Goal: Task Accomplishment & Management: Complete application form

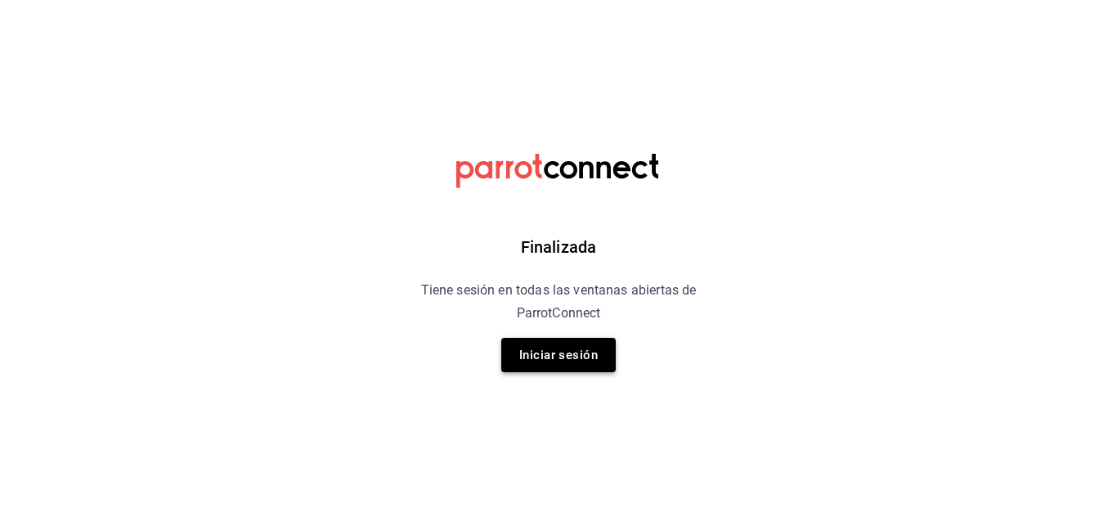
click at [562, 362] on button "Iniciar sesión" at bounding box center [558, 355] width 115 height 34
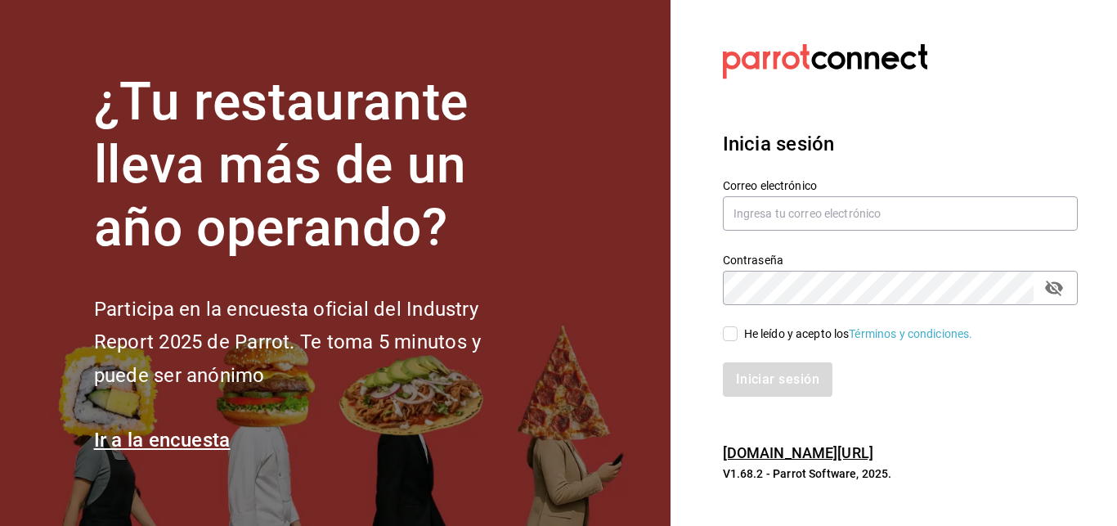
type input "alexg@casa-toho.com"
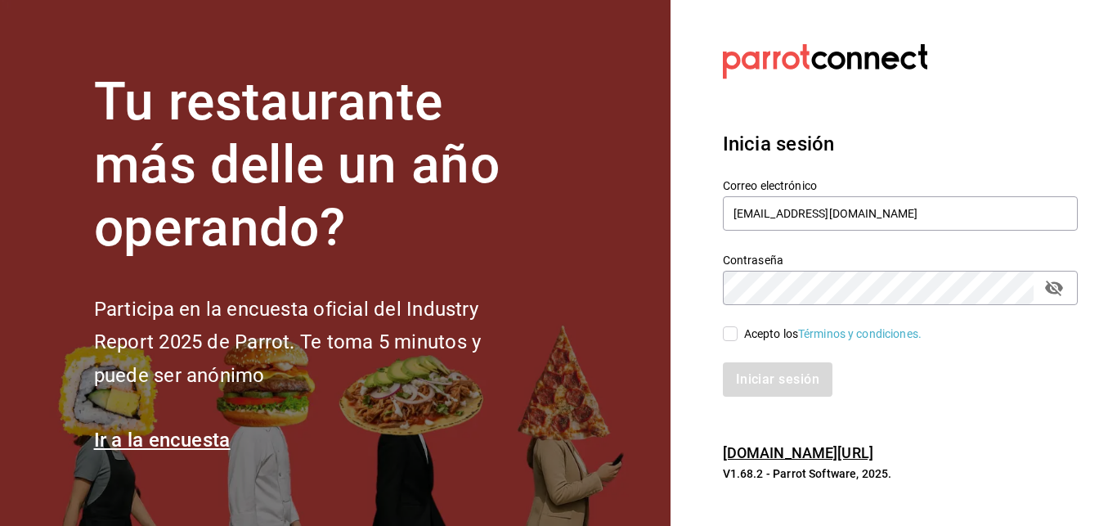
click at [730, 339] on input "Acepto los Términos y condiciones." at bounding box center [730, 333] width 15 height 15
checkbox input "true"
click at [779, 382] on button "Iniciar sesión" at bounding box center [778, 379] width 111 height 34
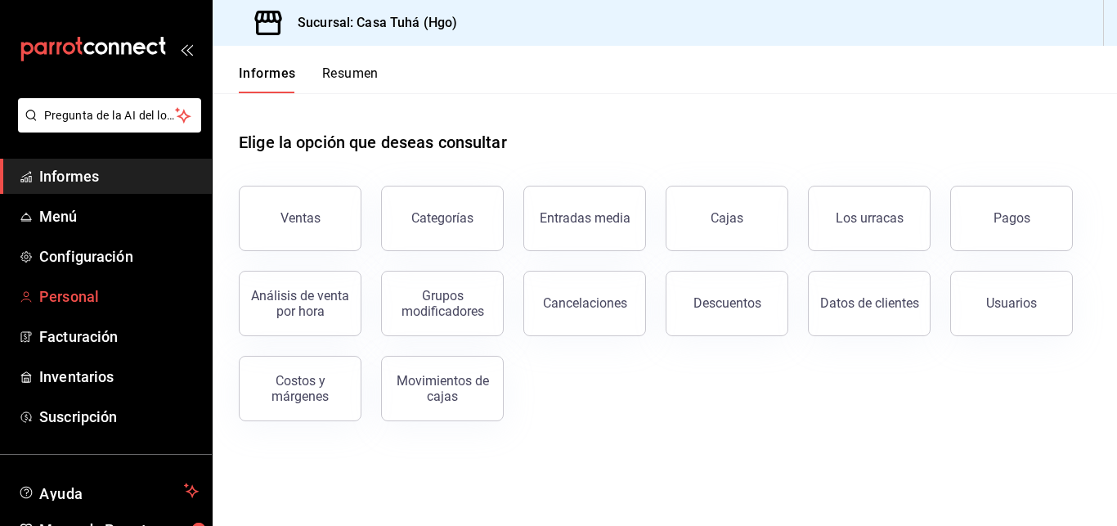
click at [98, 288] on span "Personal" at bounding box center [118, 296] width 159 height 22
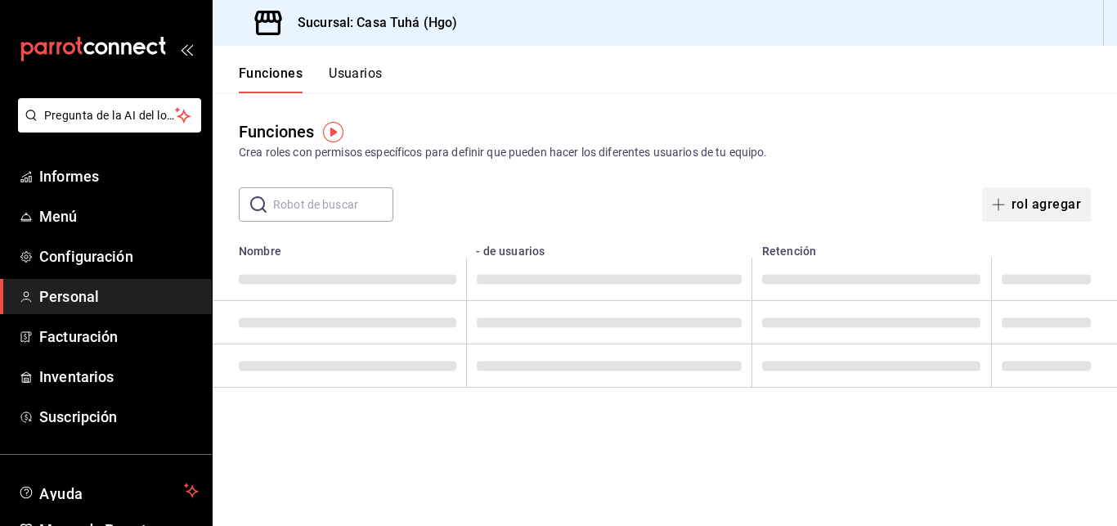
click at [1036, 201] on button "rol agregar" at bounding box center [1036, 204] width 109 height 34
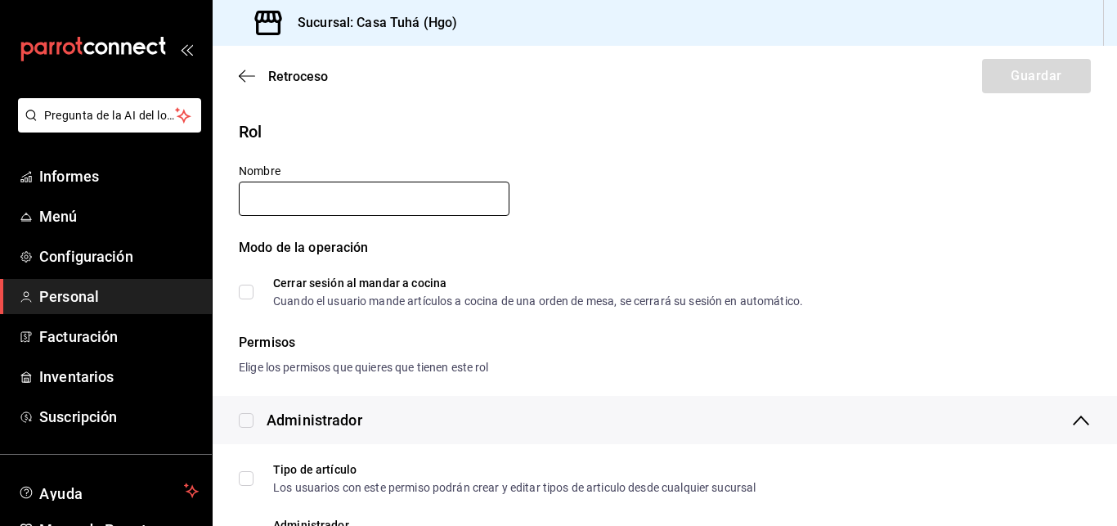
type input "c"
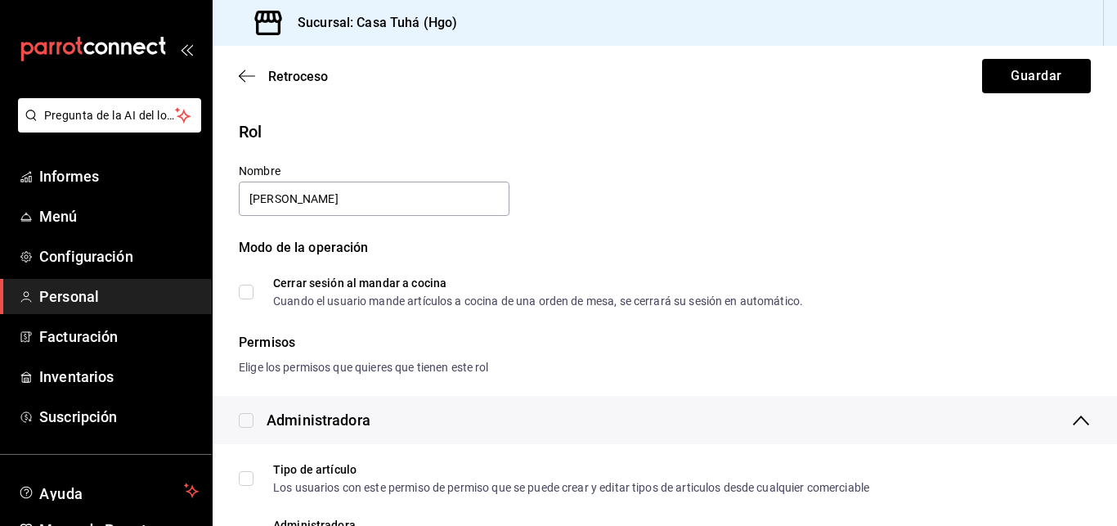
type input "CRISTIAN BENITEZ GUZMAN"
click at [448, 326] on div "Rol Nombre CRISTIAN BENITEZ GUZMAN Modo de la operación Cerrar sesión al mandar…" at bounding box center [665, 238] width 905 height 276
click at [249, 289] on input "Cerrar sesión al mandar a cocina Cuando el usuario mande artículos a cocina de …" at bounding box center [246, 292] width 15 height 15
checkbox input "true"
click at [1071, 422] on icon at bounding box center [1081, 421] width 20 height 20
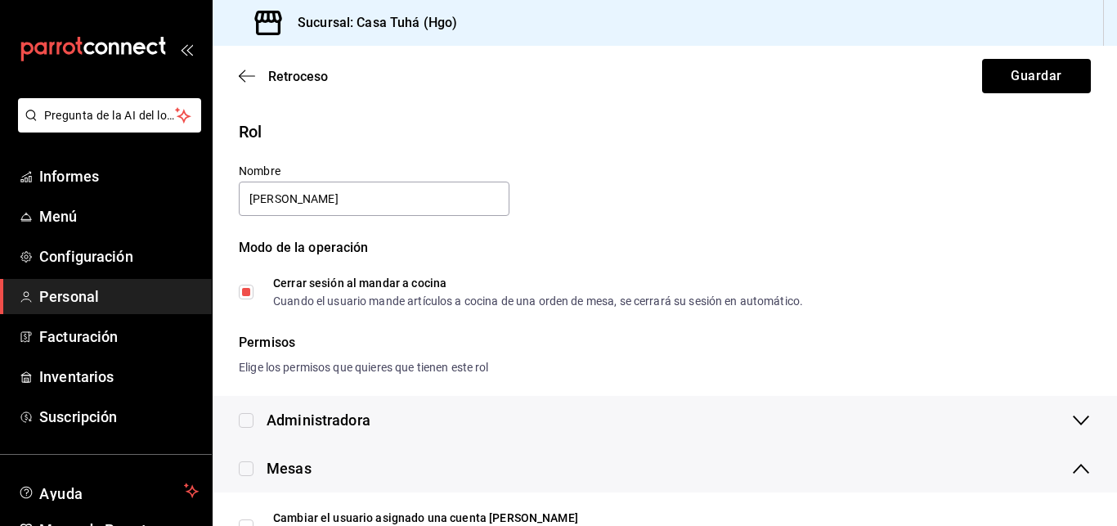
click at [1071, 473] on icon at bounding box center [1081, 469] width 20 height 20
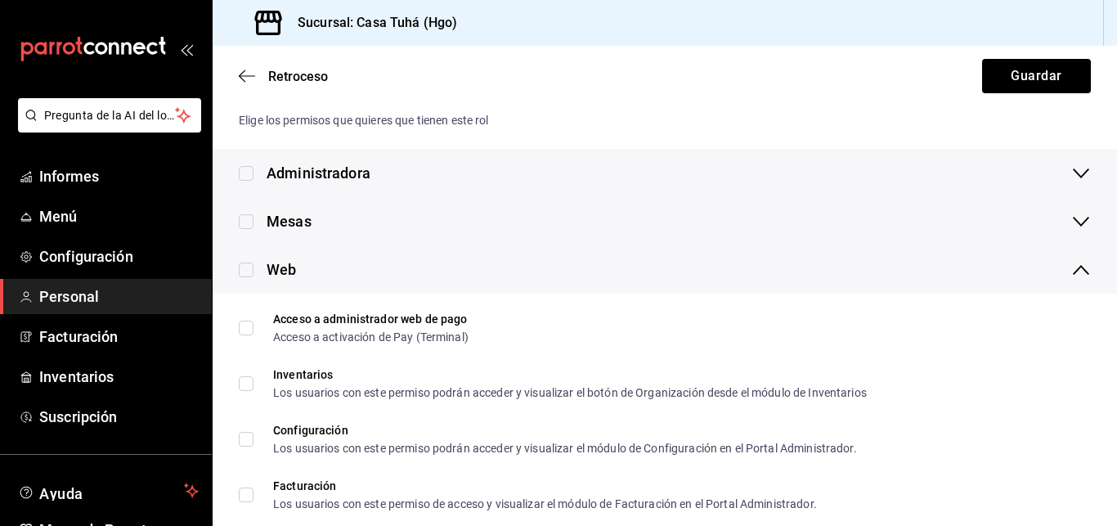
scroll to position [265, 0]
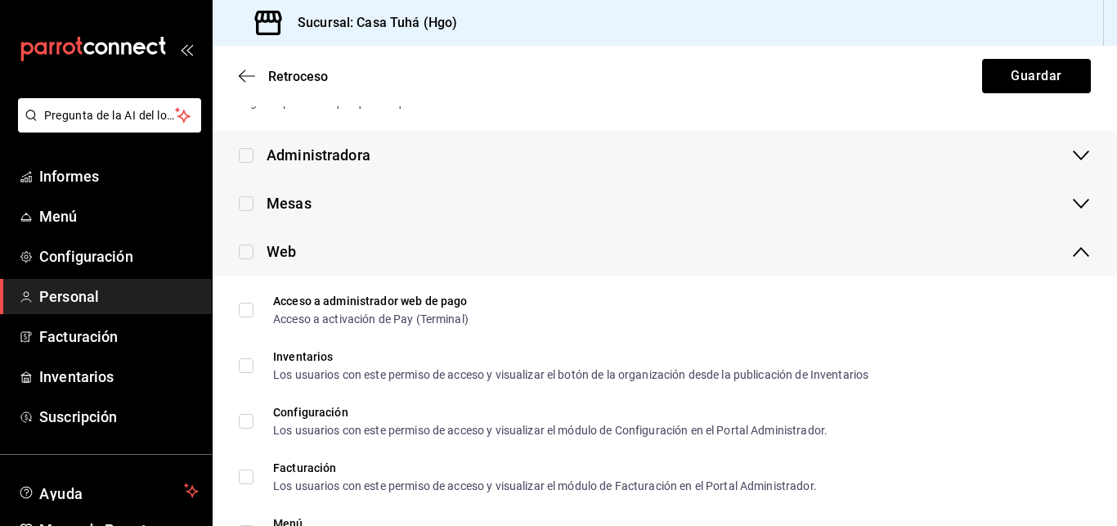
click at [1071, 245] on icon at bounding box center [1081, 252] width 20 height 20
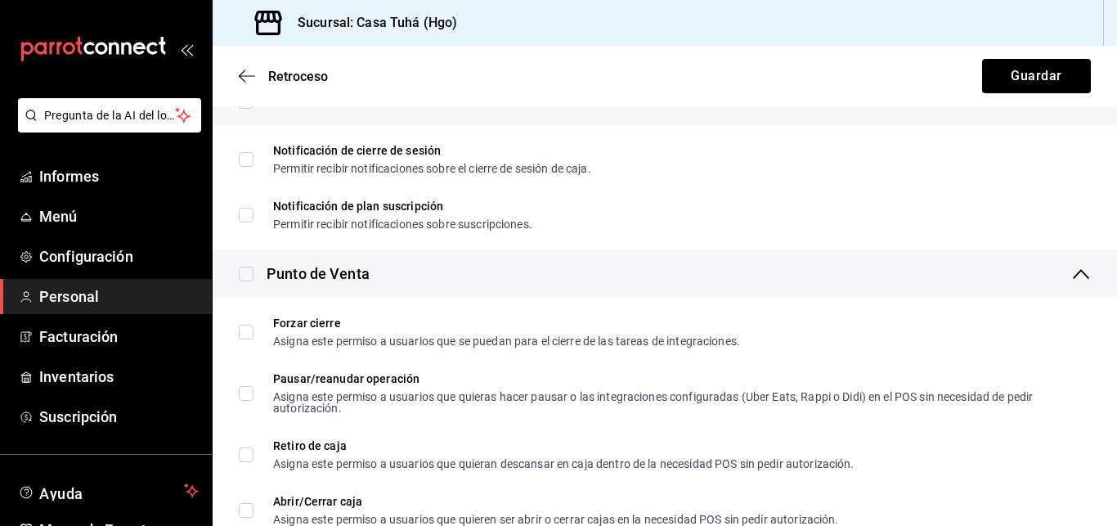
scroll to position [465, 0]
click at [1073, 269] on icon at bounding box center [1081, 272] width 16 height 10
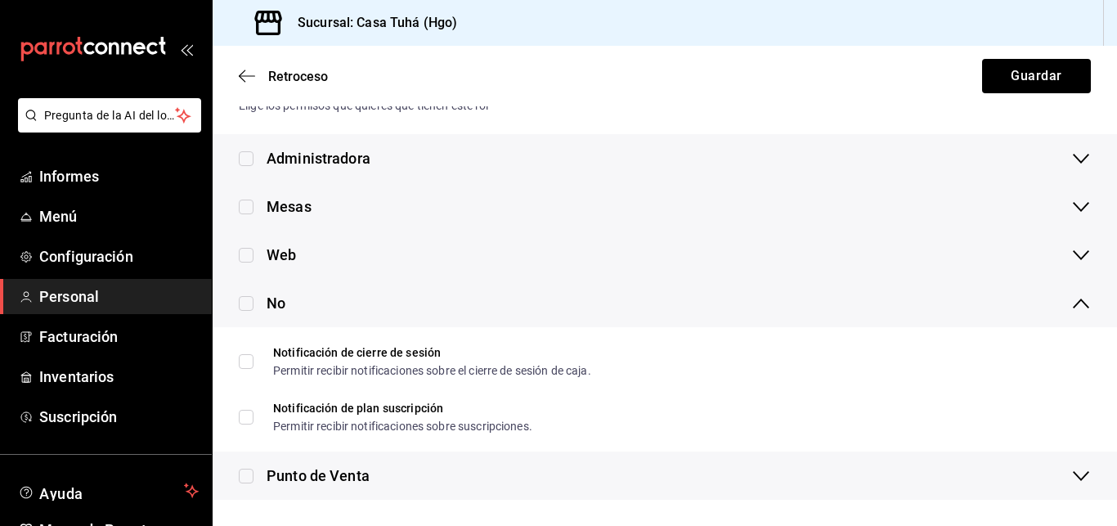
scroll to position [262, 0]
click at [1073, 302] on icon at bounding box center [1081, 304] width 16 height 10
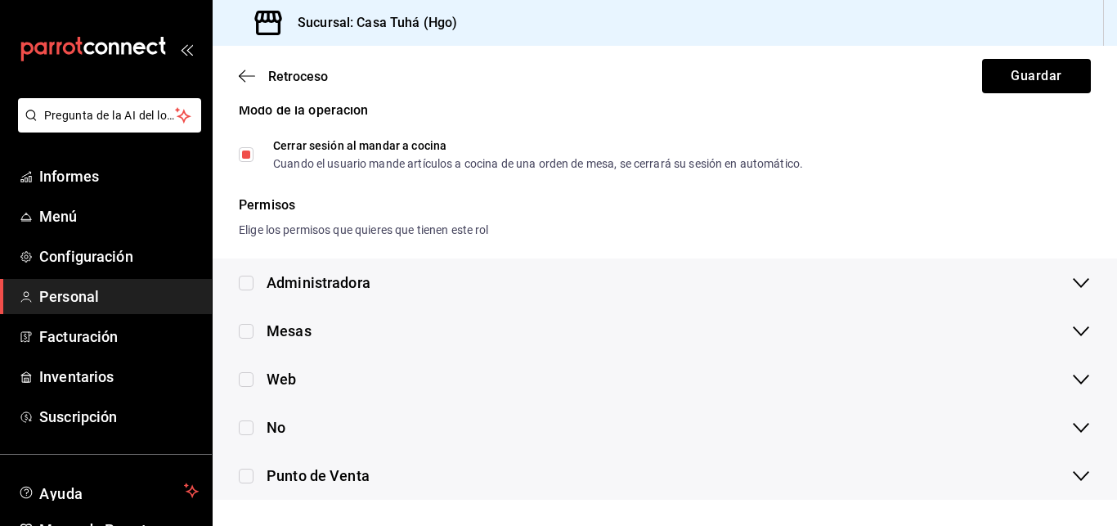
scroll to position [137, 0]
click at [77, 344] on span "Facturación" at bounding box center [118, 337] width 159 height 22
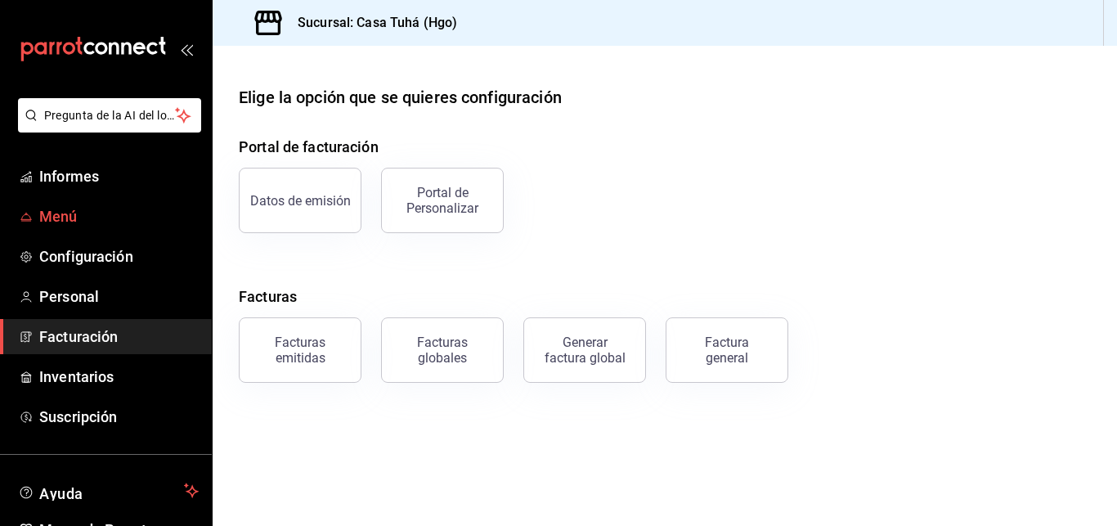
click at [100, 223] on span "Menú" at bounding box center [118, 216] width 159 height 22
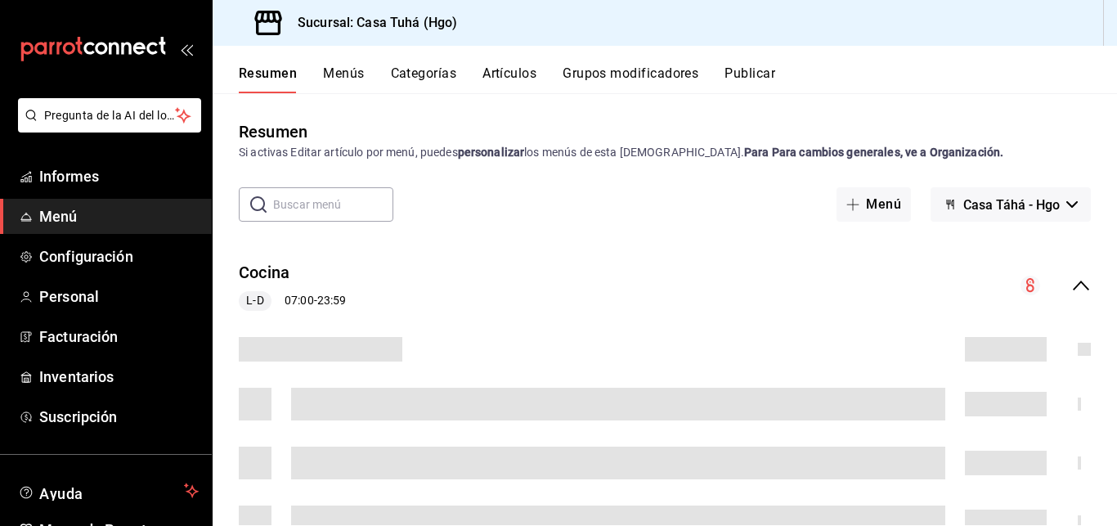
click at [1040, 208] on span "Casa Táhá - Hgo" at bounding box center [1012, 205] width 97 height 16
click at [1041, 125] on div at bounding box center [558, 263] width 1117 height 526
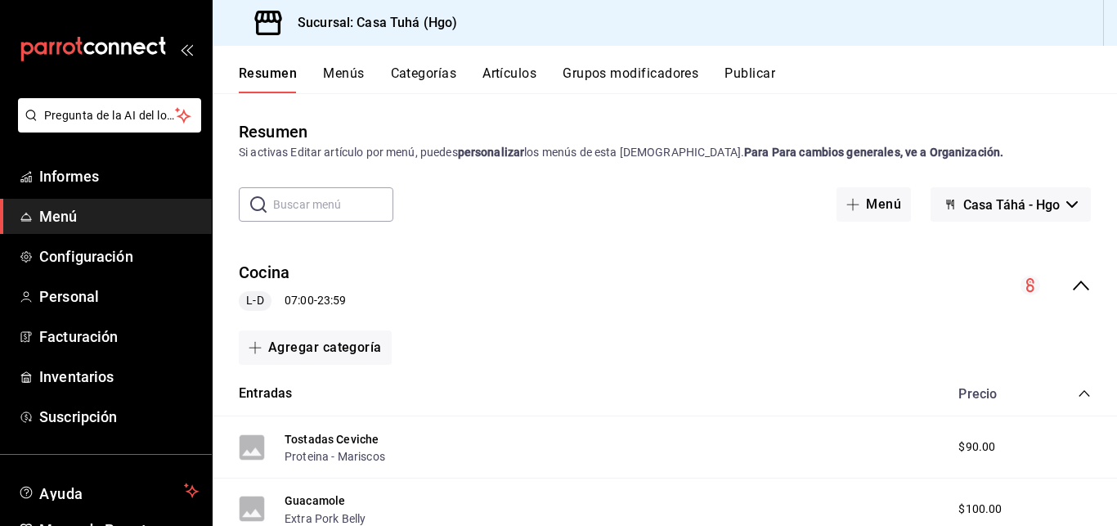
click at [185, 54] on icon "open.drawer-menu" at bounding box center [186, 49] width 13 height 13
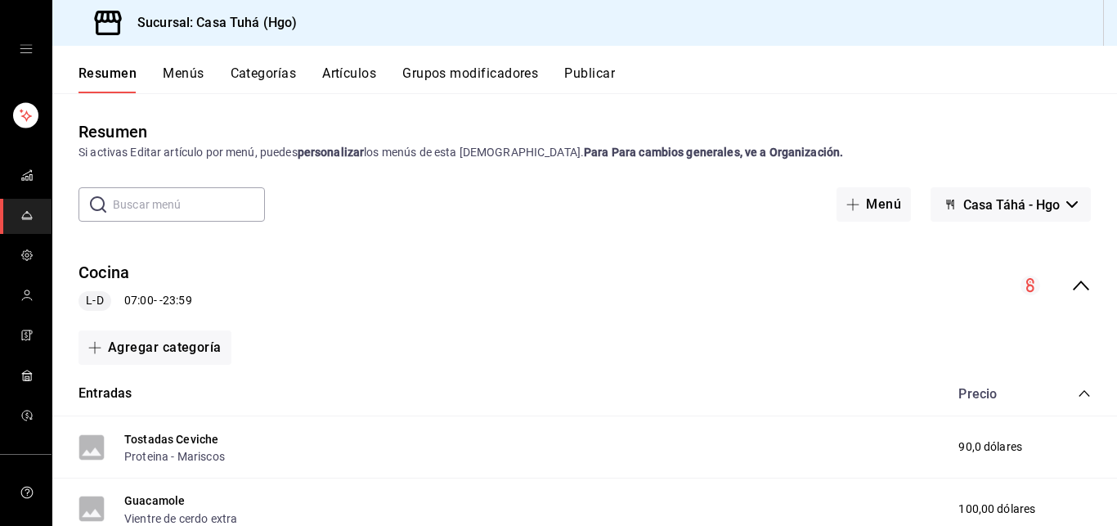
click at [25, 47] on icon "cajones abiertos" at bounding box center [26, 49] width 13 height 13
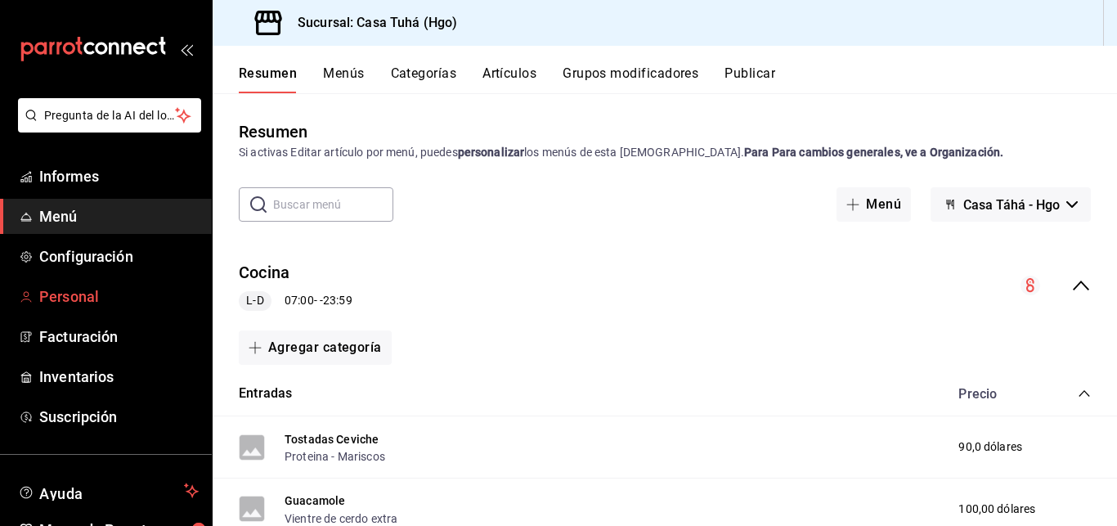
click at [91, 291] on span "Personal" at bounding box center [118, 296] width 159 height 22
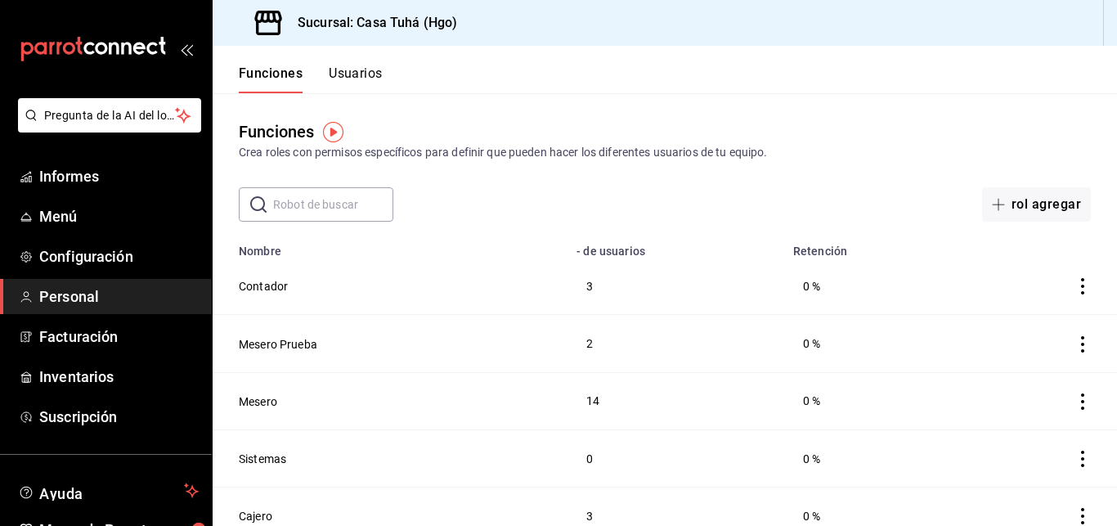
click at [362, 77] on button "Usuarios" at bounding box center [356, 79] width 54 height 28
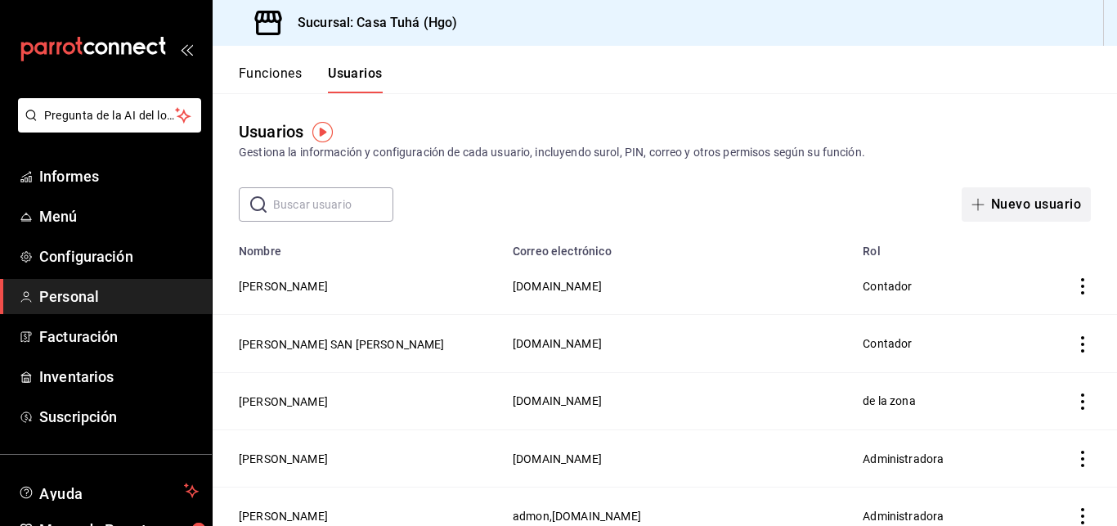
click at [1005, 198] on button "Nuevo usuario" at bounding box center [1026, 204] width 129 height 34
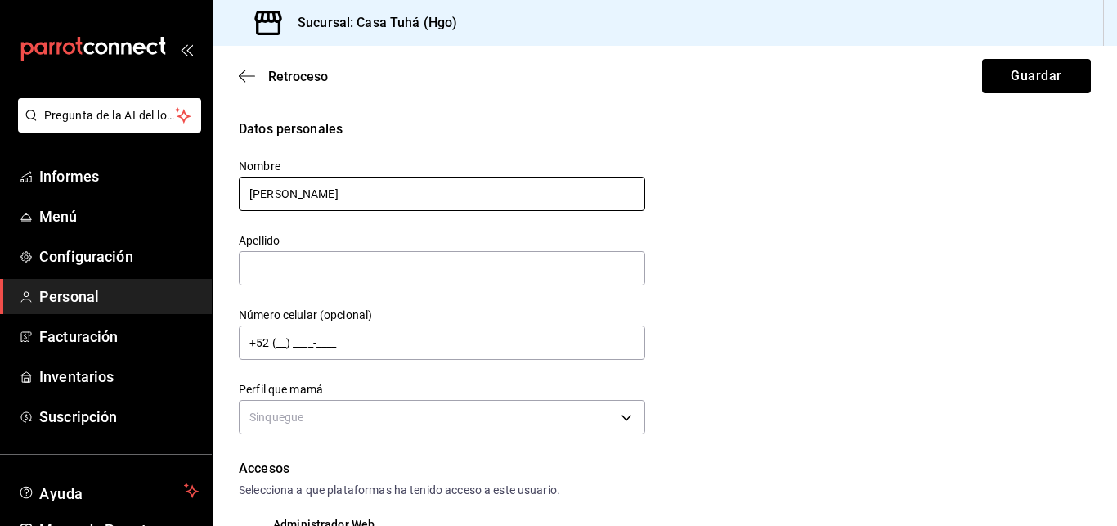
drag, startPoint x: 420, startPoint y: 204, endPoint x: 306, endPoint y: 200, distance: 114.6
click at [306, 200] on input "CRISTIAN BENITEZ GUZMAN" at bounding box center [442, 194] width 407 height 34
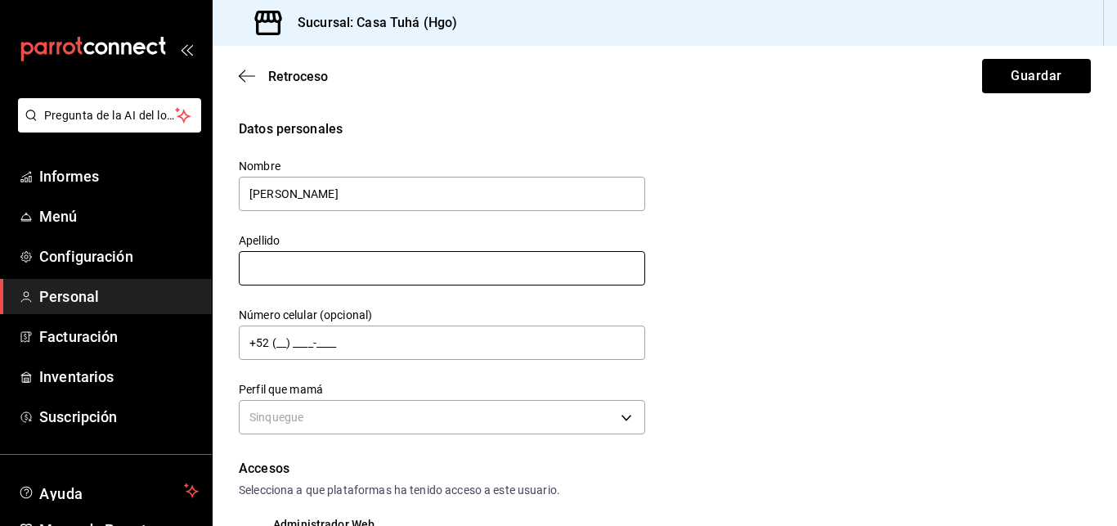
type input "CRISTIAN"
click at [271, 279] on input "text" at bounding box center [442, 268] width 407 height 34
paste input "BENITEZ GUZMAN"
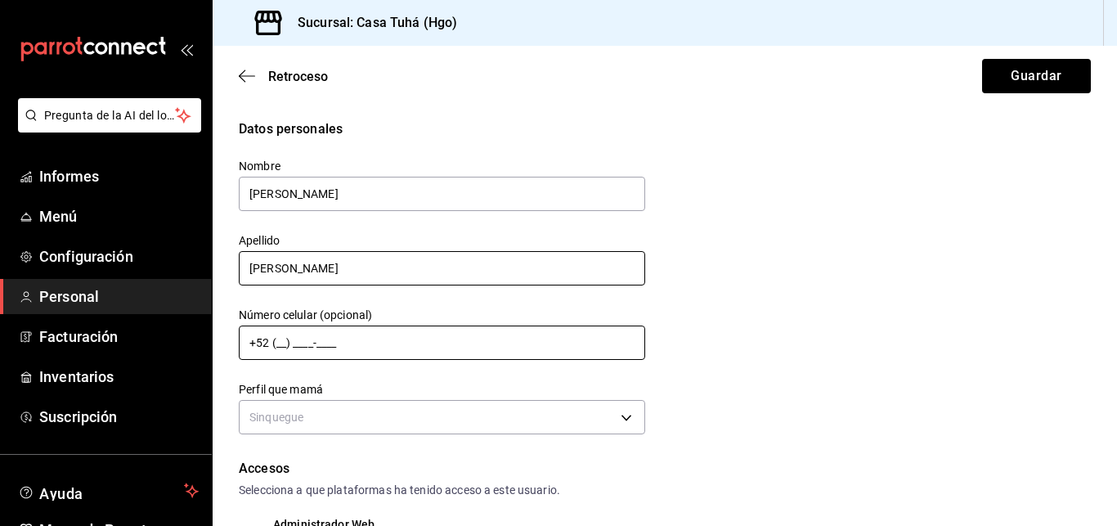
type input "BENITEZ GUZMAN"
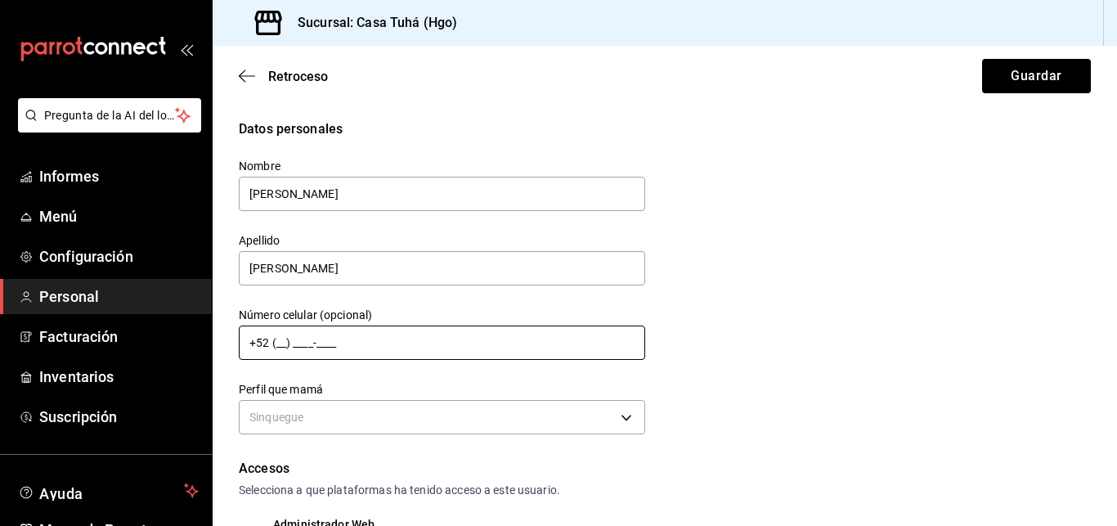
click at [281, 339] on input "+52 (__) ____-____" at bounding box center [442, 343] width 407 height 34
type input "+52 (77) 5784-5312"
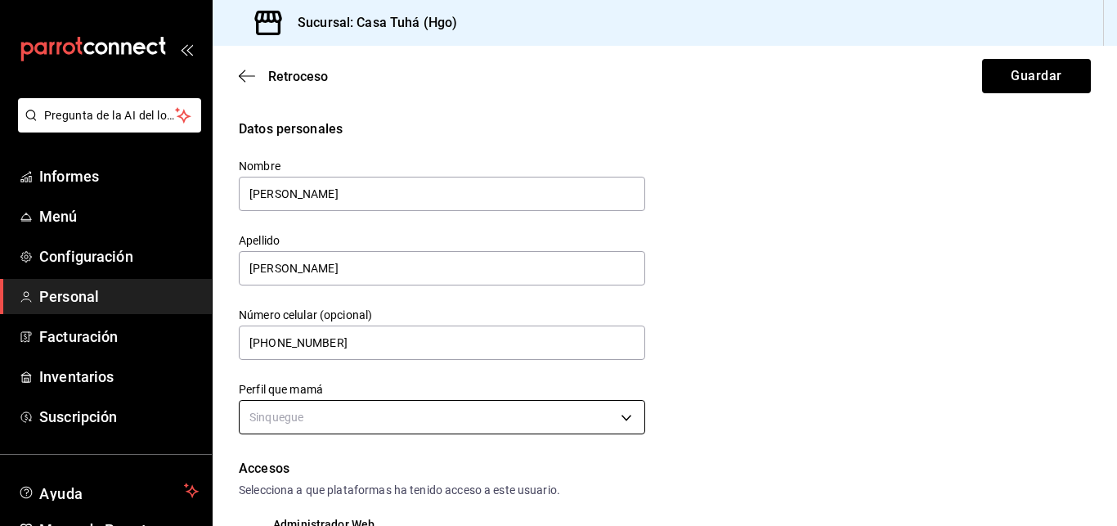
click at [484, 414] on body "Pregunta de la AI del loro Informes Menú Configuración Personal Facturación Inv…" at bounding box center [558, 263] width 1117 height 526
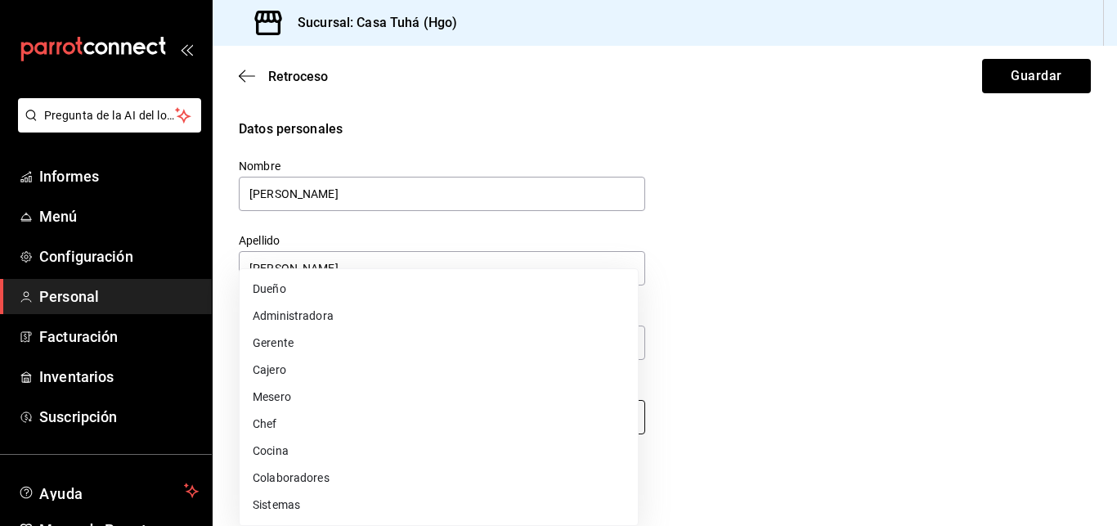
click at [484, 414] on li "Chef" at bounding box center [439, 424] width 398 height 27
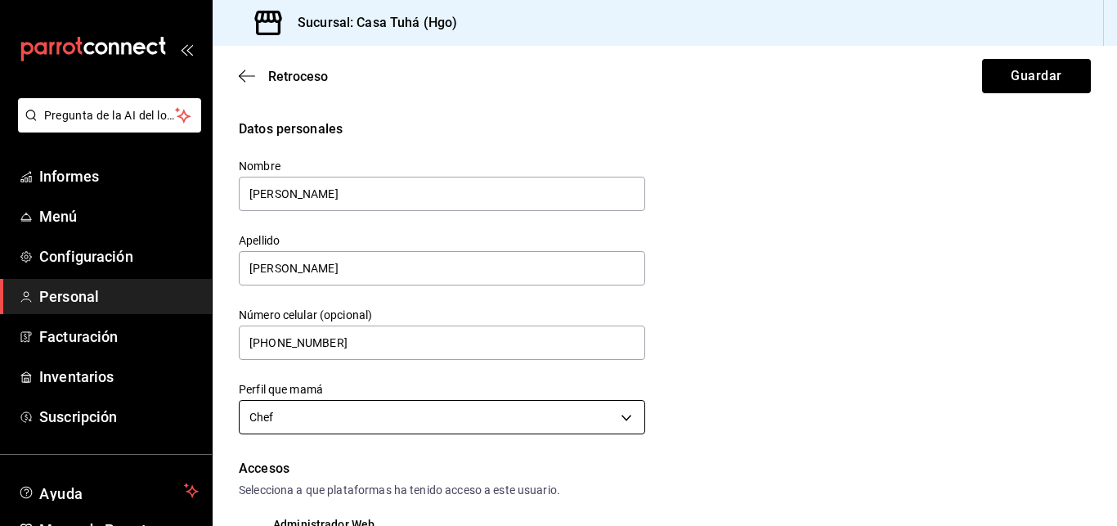
click at [445, 407] on body "Pregunta de la AI del loro Informes Menú Configuración Personal Facturación Inv…" at bounding box center [558, 263] width 1117 height 526
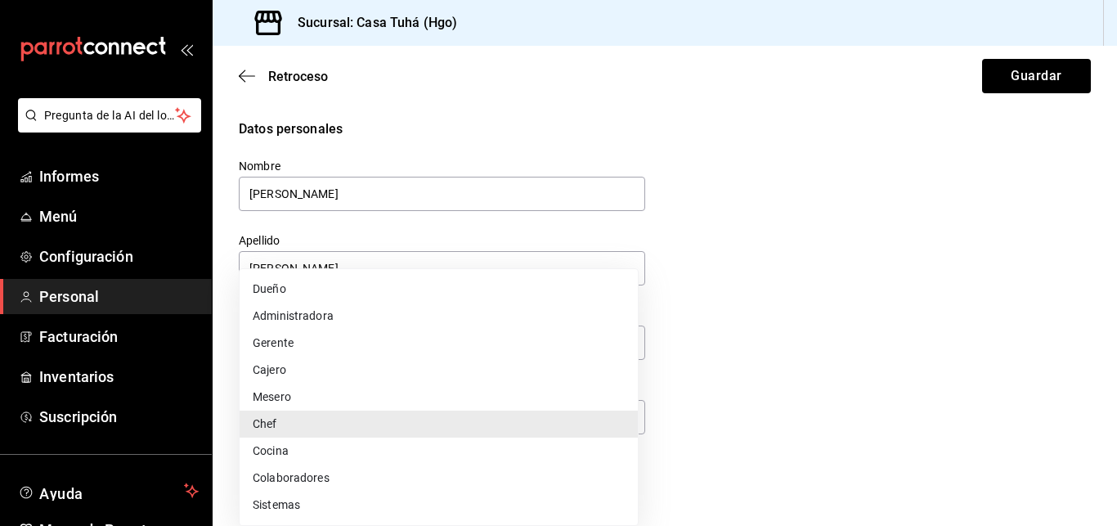
click at [298, 400] on li "Mesero" at bounding box center [439, 397] width 398 height 27
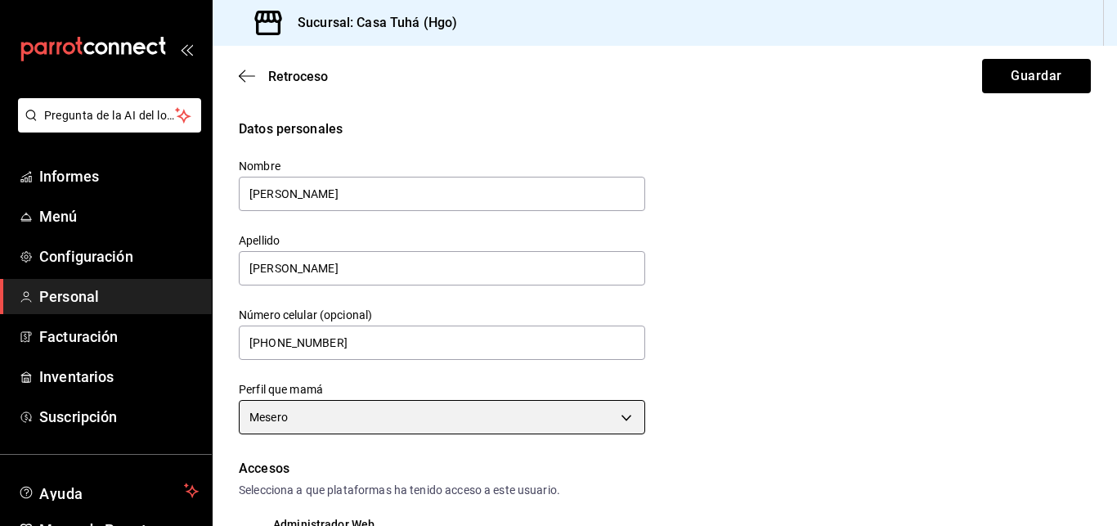
type input "WAITER"
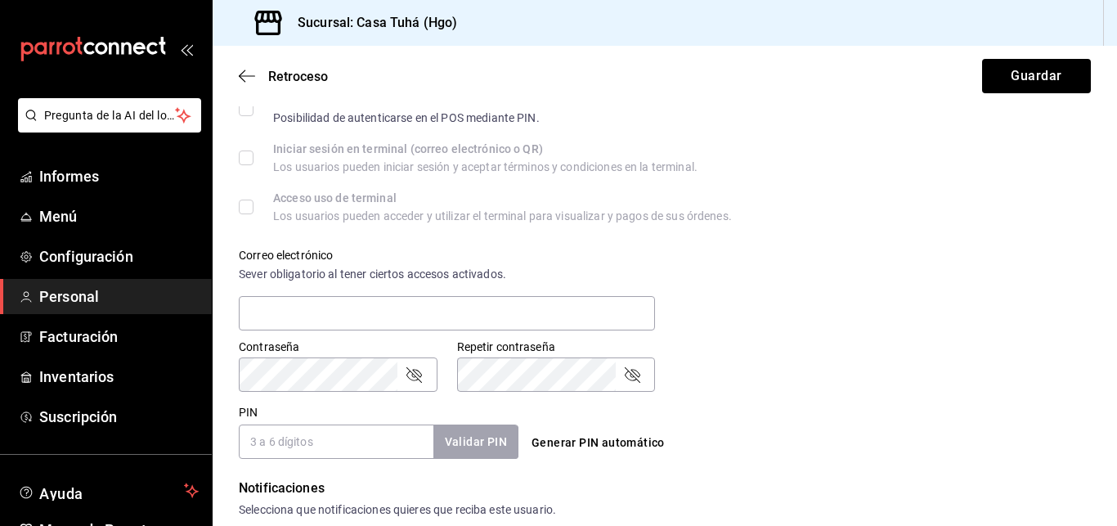
scroll to position [474, 0]
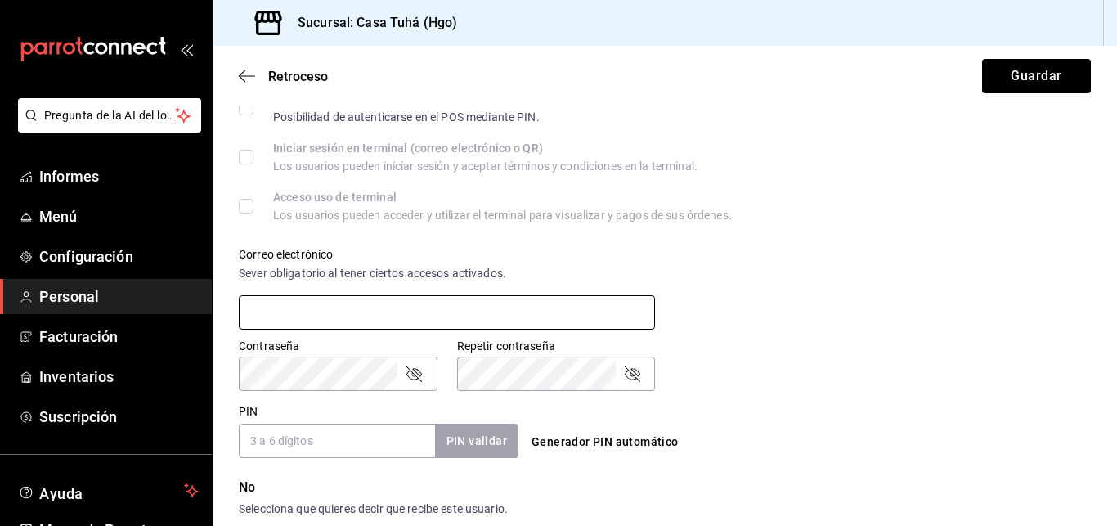
click at [326, 317] on input "text" at bounding box center [447, 312] width 416 height 34
type input "B"
type input "benitezguzmancristian@gmail.com"
click at [883, 291] on div "Correo electrónico Sever obligatorio al tener ciertos accesos activados. benite…" at bounding box center [655, 279] width 872 height 105
click at [292, 437] on input "PIN" at bounding box center [337, 441] width 196 height 34
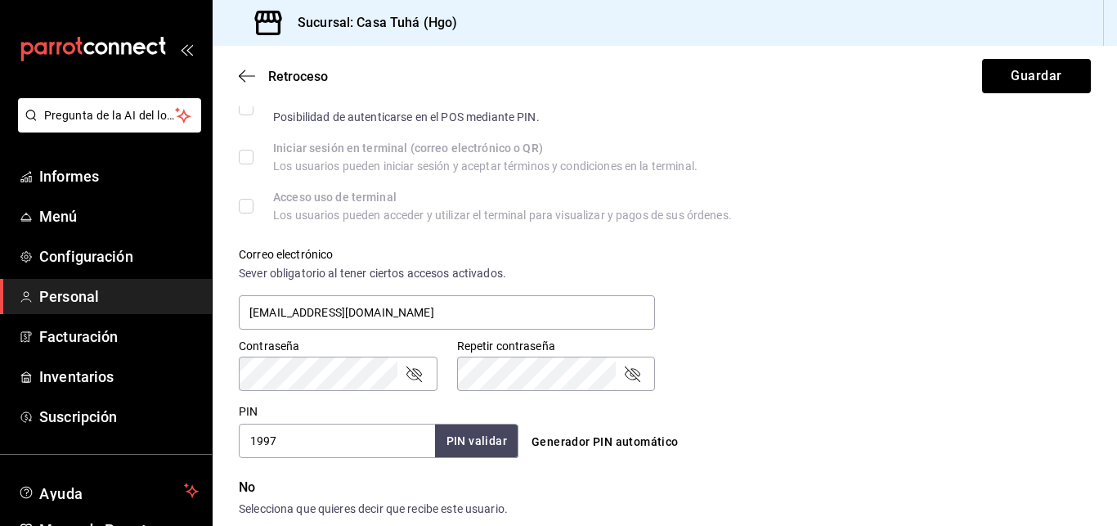
click at [801, 392] on div "Accesos Selecciona a que plataformas ha tenido acceso a este usuario. Administr…" at bounding box center [665, 221] width 852 height 474
click at [469, 447] on button "PIN validar" at bounding box center [475, 441] width 85 height 35
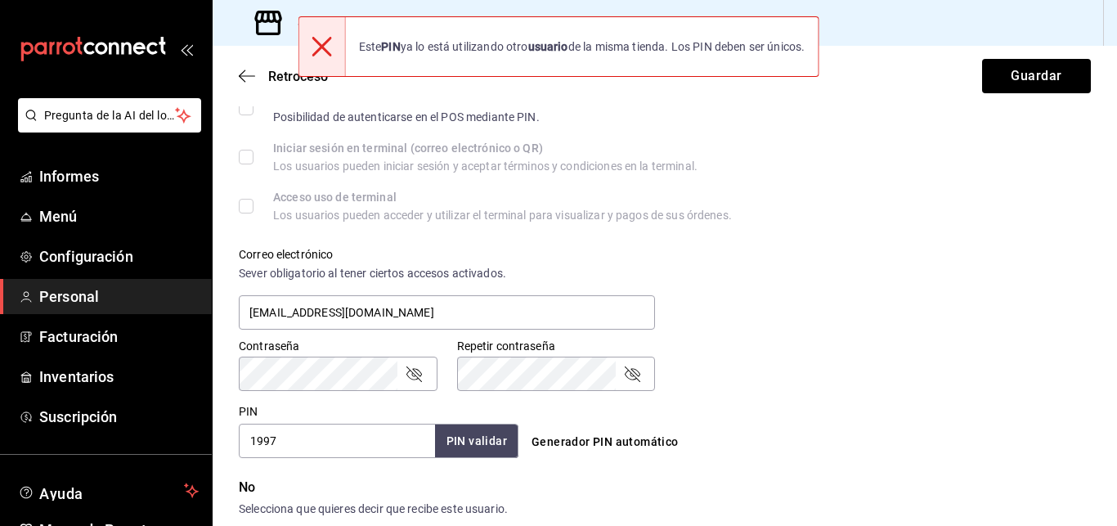
drag, startPoint x: 344, startPoint y: 451, endPoint x: 176, endPoint y: 444, distance: 167.8
click at [239, 444] on input "1997" at bounding box center [337, 441] width 196 height 34
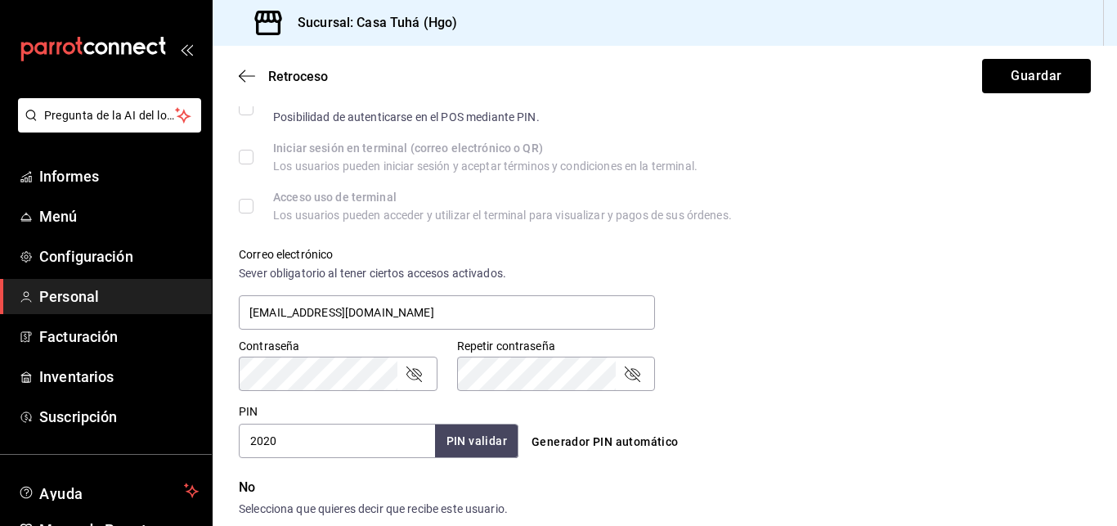
type input "2020"
click at [466, 444] on button "PIN validar" at bounding box center [475, 441] width 85 height 35
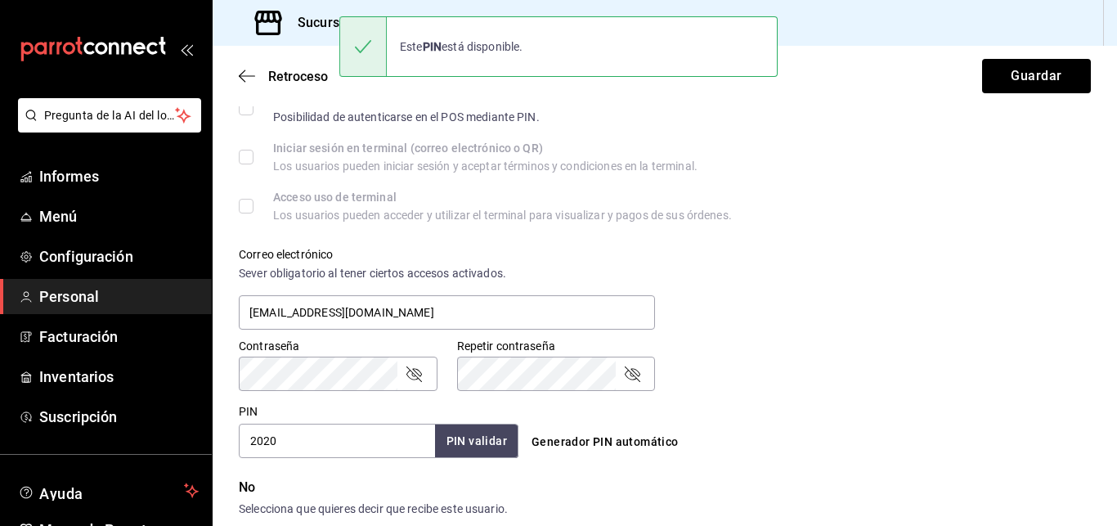
click at [770, 409] on div "Generador PIN automático" at bounding box center [662, 428] width 286 height 60
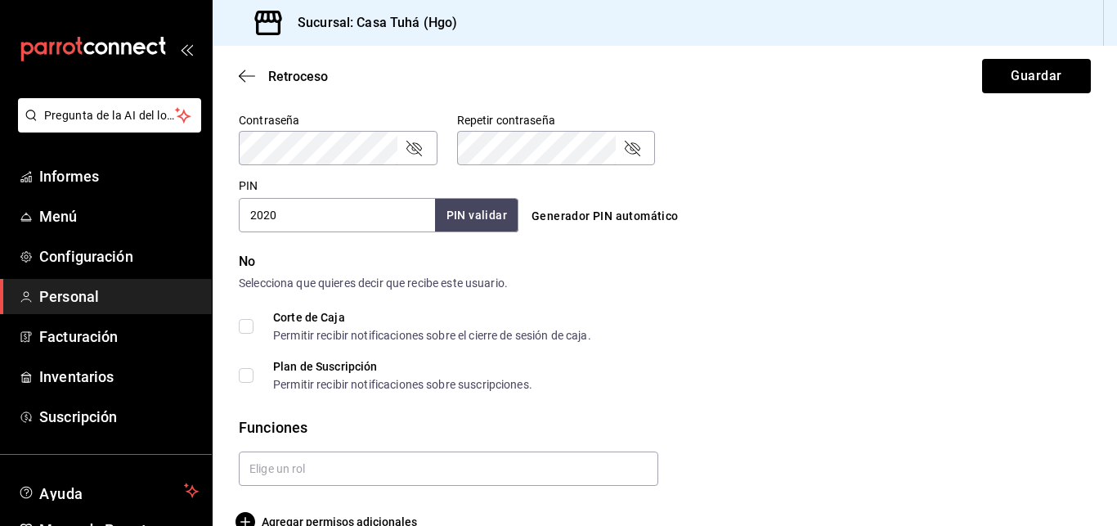
scroll to position [732, 0]
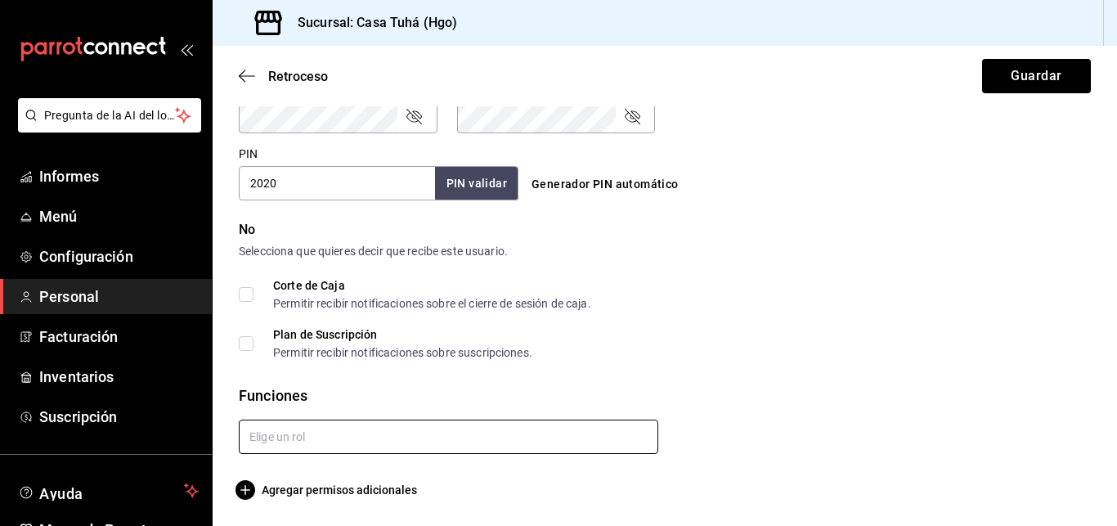
click at [403, 430] on input "text" at bounding box center [449, 437] width 420 height 34
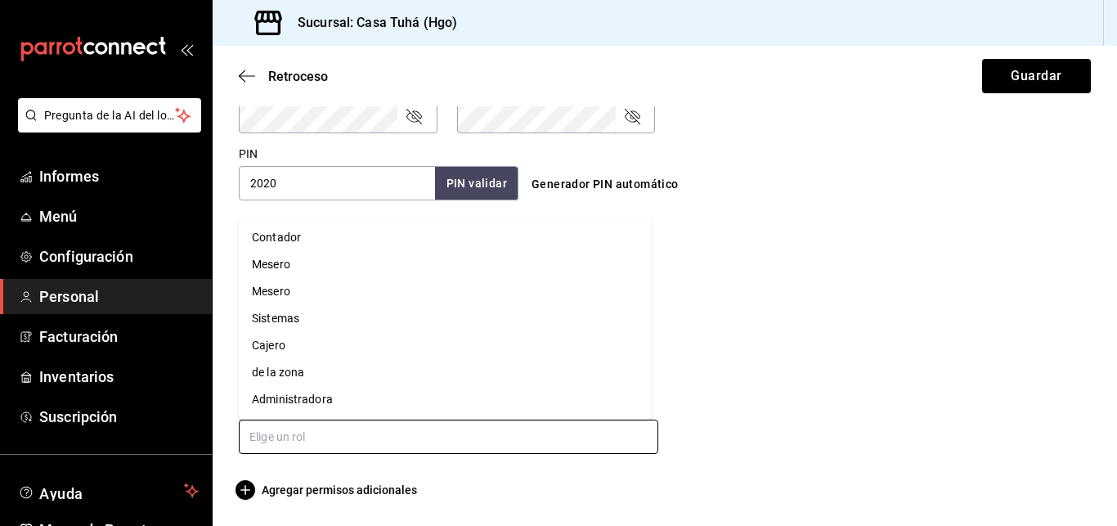
click at [281, 283] on li "Mesero" at bounding box center [445, 291] width 413 height 27
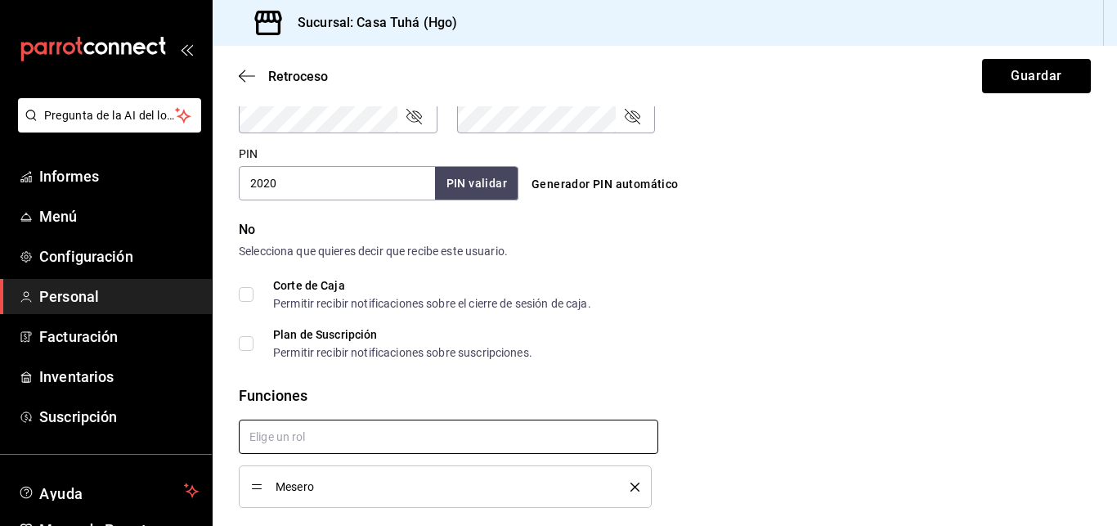
checkbox input "true"
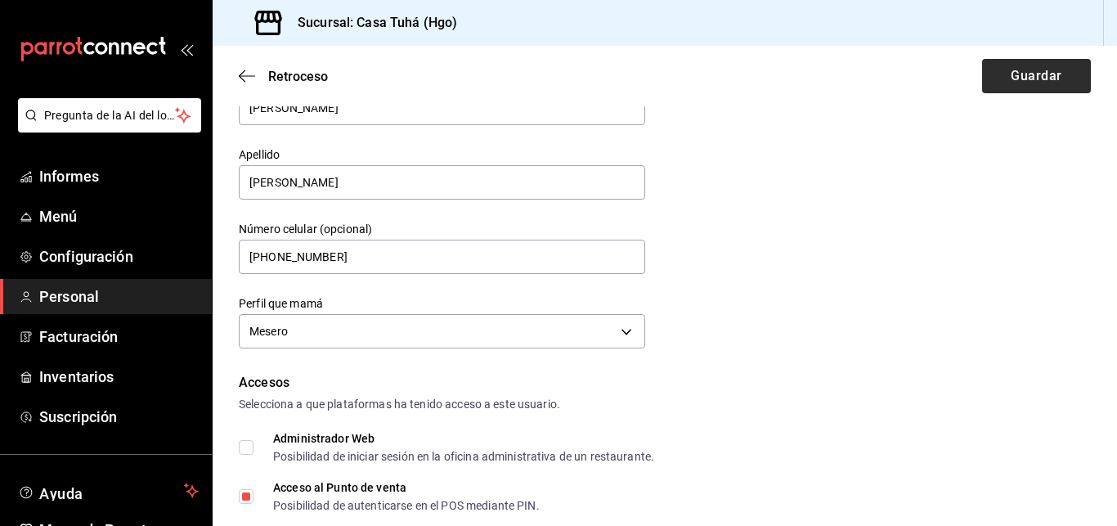
scroll to position [70, 0]
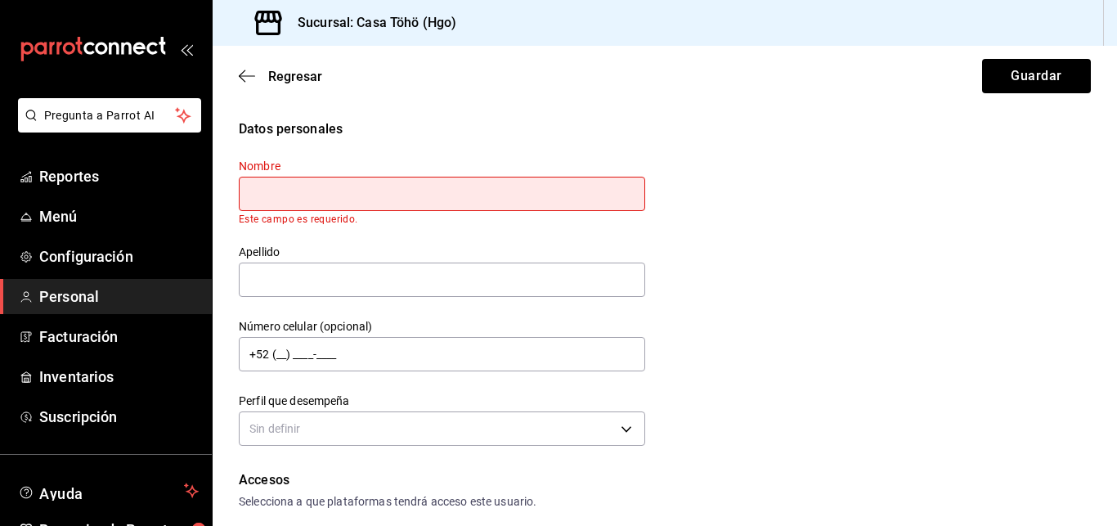
click at [852, 133] on div "Datos personales" at bounding box center [665, 129] width 852 height 20
click at [88, 191] on link "Reportes" at bounding box center [106, 176] width 212 height 35
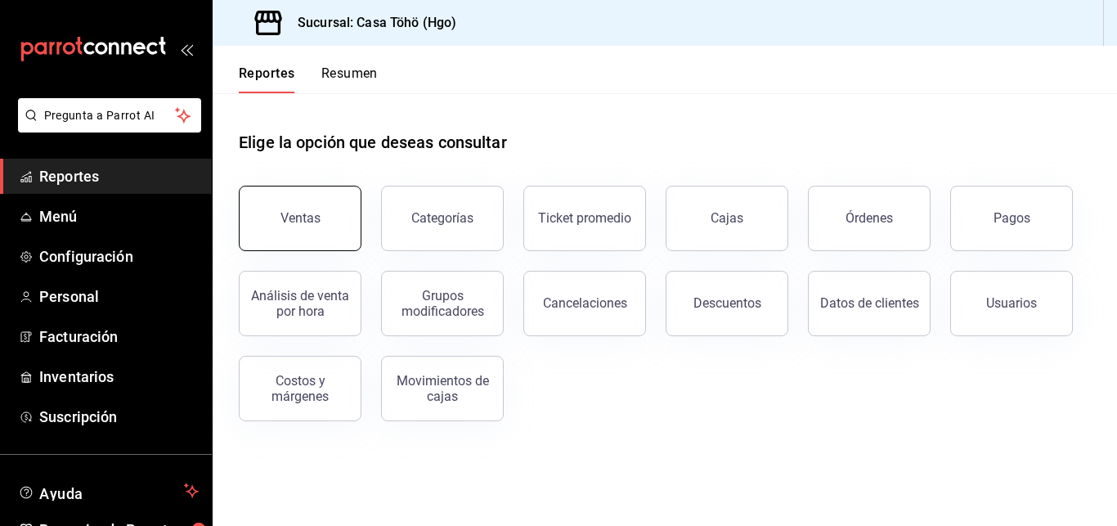
click at [281, 205] on button "Ventas" at bounding box center [300, 218] width 123 height 65
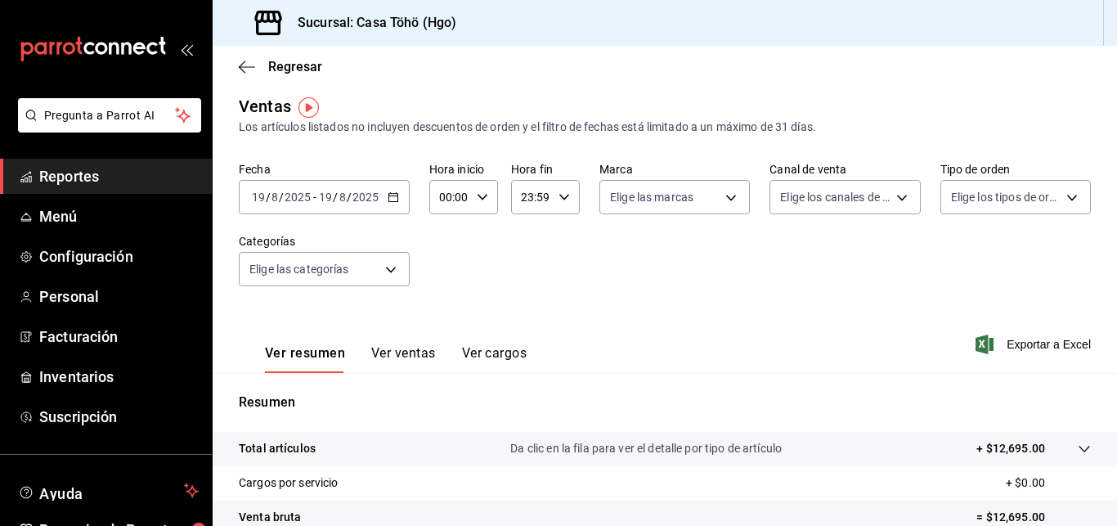
scroll to position [7, 0]
